Goal: Ask a question

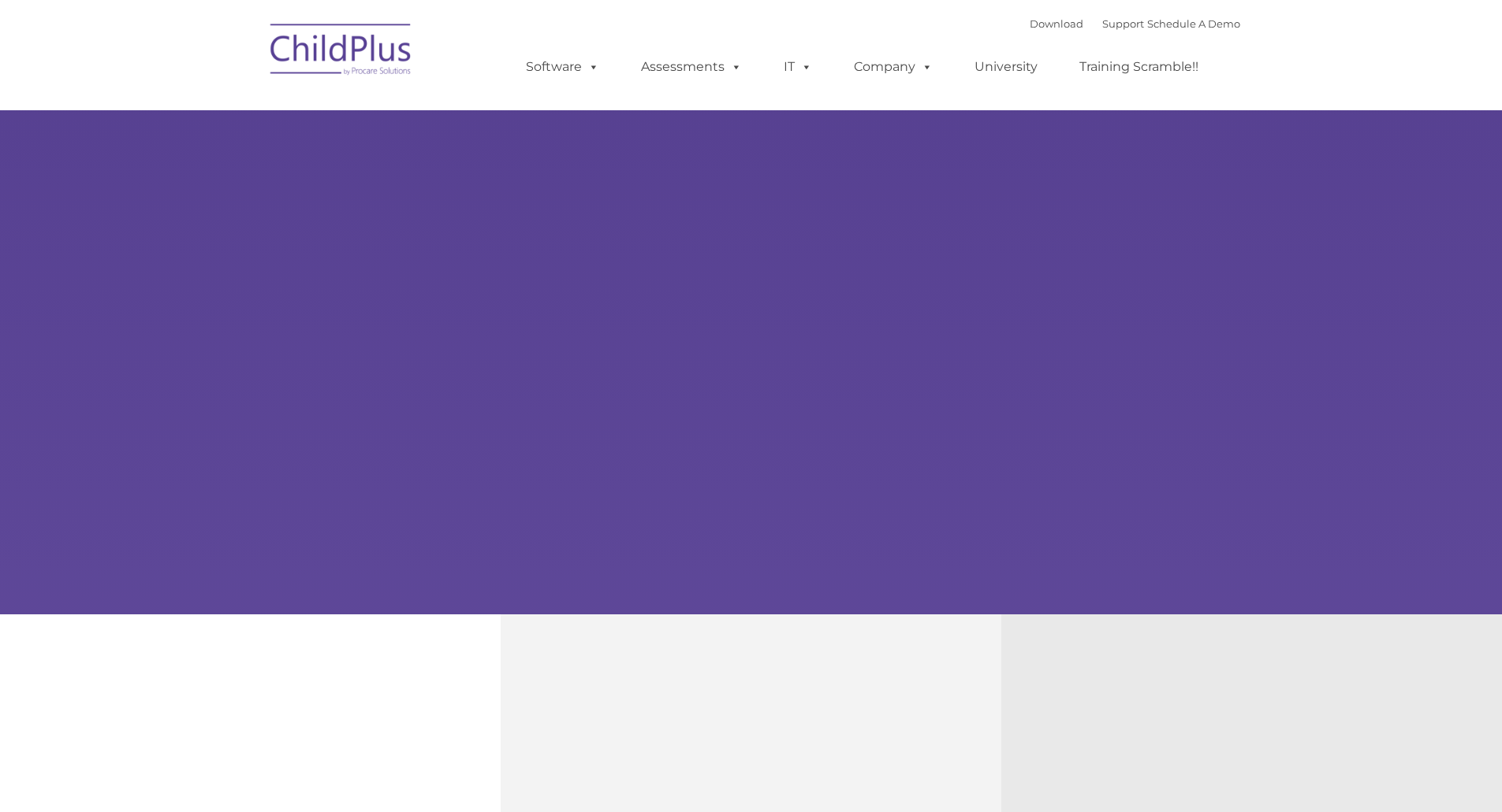
type input ""
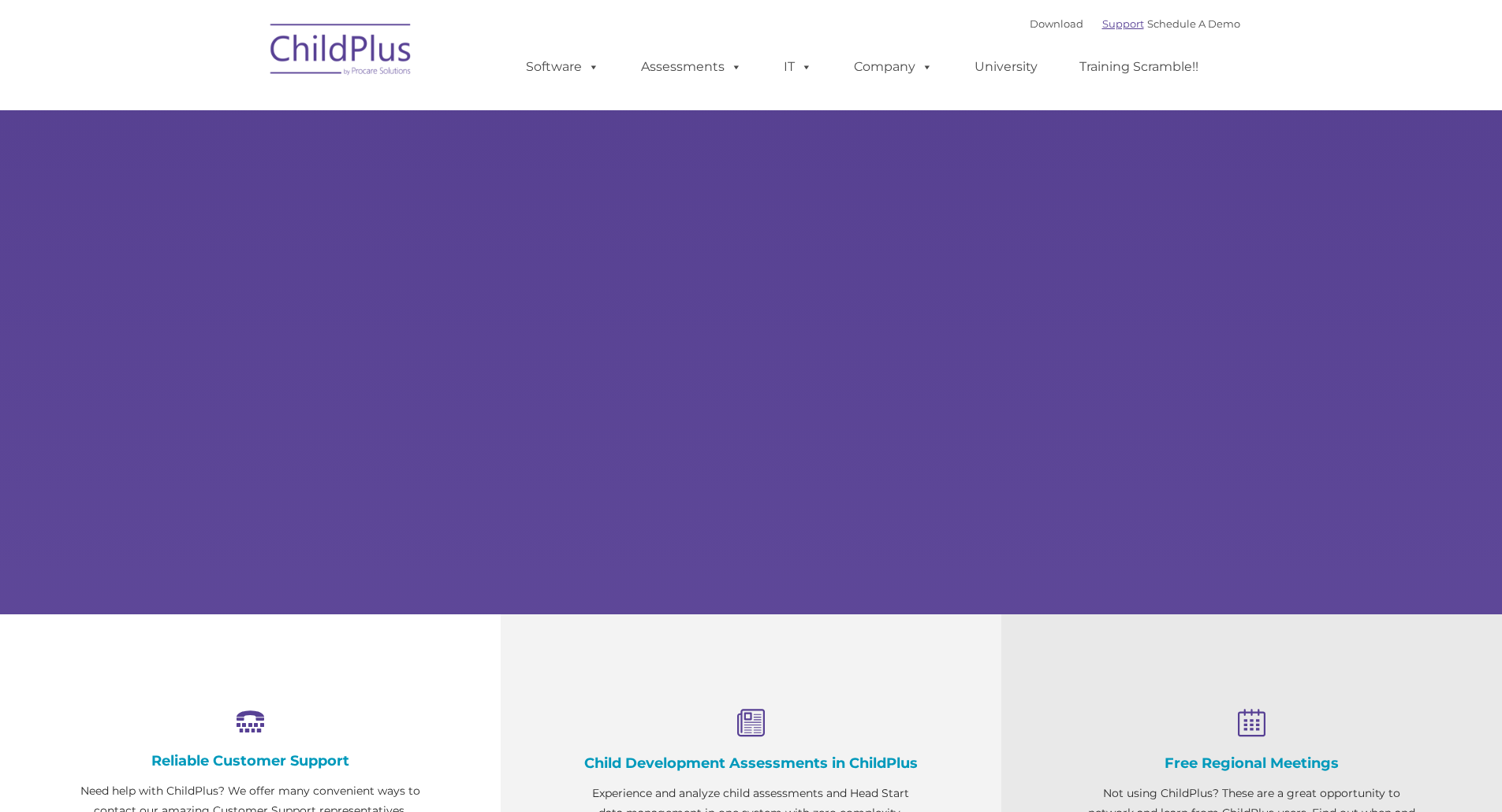
click at [1114, 25] on link "Support" at bounding box center [1123, 24] width 42 height 12
